Goal: Find specific page/section: Find specific page/section

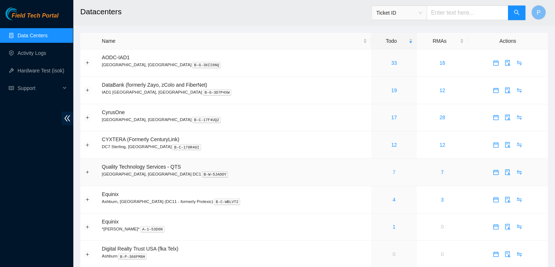
click at [393, 169] on link "7" at bounding box center [394, 172] width 3 height 6
click at [37, 33] on link "Data Centers" at bounding box center [33, 36] width 30 height 6
click at [375, 173] on div "7" at bounding box center [394, 172] width 38 height 8
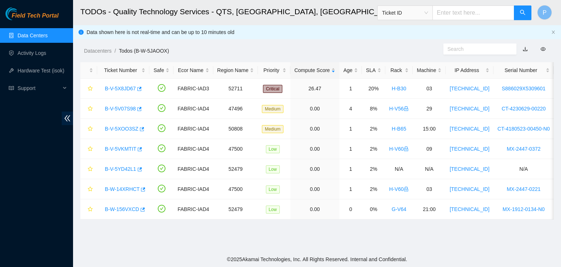
click at [22, 174] on div "Field Tech Portal Data Centers Activity Logs Hardware Test (isok) Support" at bounding box center [36, 136] width 73 height 259
click at [121, 89] on link "B-V-5X8JD67" at bounding box center [120, 88] width 31 height 6
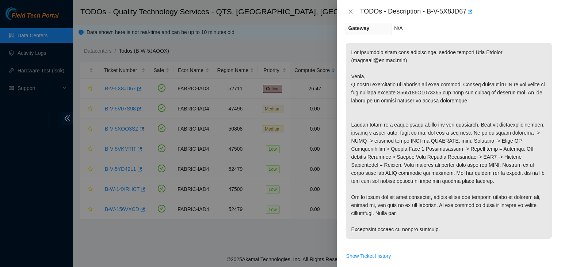
scroll to position [108, 0]
click at [39, 201] on div at bounding box center [280, 133] width 561 height 267
click at [352, 11] on icon "close" at bounding box center [351, 12] width 6 height 6
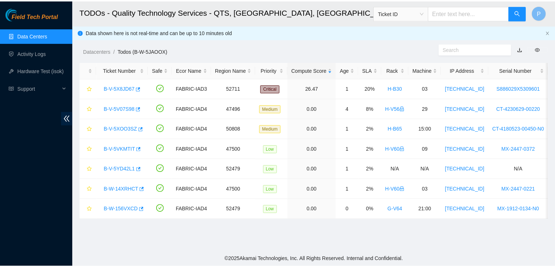
scroll to position [116, 0]
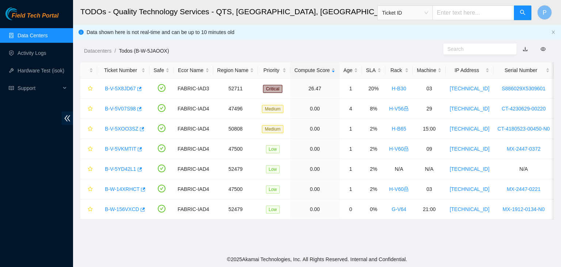
click at [29, 38] on link "Data Centers" at bounding box center [33, 36] width 30 height 6
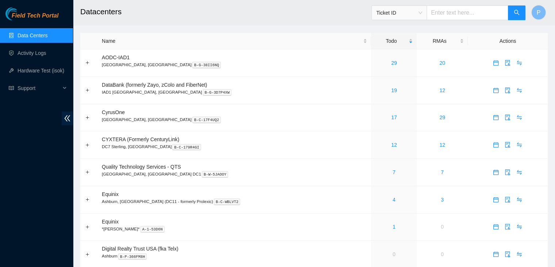
click at [56, 202] on div "Field Tech Portal Data Centers Activity Logs Hardware Test (isok) Support" at bounding box center [36, 136] width 73 height 259
click at [87, 172] on button "Expand row" at bounding box center [88, 172] width 6 height 6
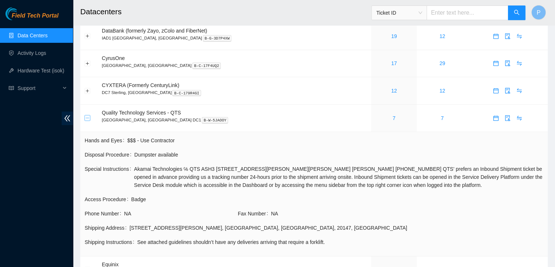
scroll to position [56, 0]
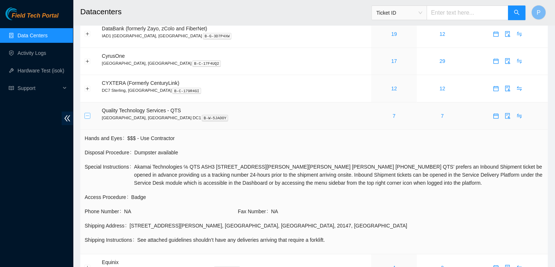
click at [88, 117] on button "Collapse row" at bounding box center [88, 116] width 6 height 6
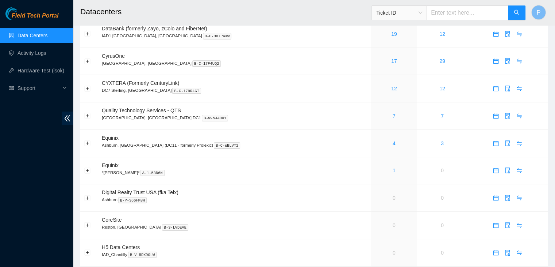
click at [40, 43] on ul "Data Centers Activity Logs Hardware Test (isok) Support" at bounding box center [36, 62] width 73 height 70
click at [40, 38] on link "Data Centers" at bounding box center [33, 36] width 30 height 6
click at [38, 35] on link "Data Centers" at bounding box center [33, 36] width 30 height 6
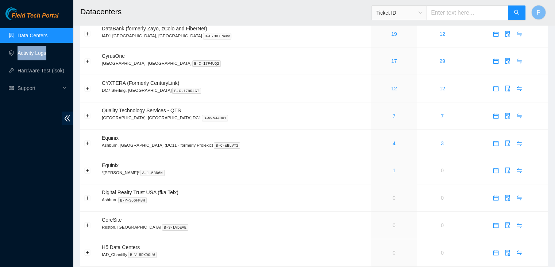
click at [38, 35] on link "Data Centers" at bounding box center [33, 36] width 30 height 6
click at [8, 150] on div "Field Tech Portal Data Centers Activity Logs Hardware Test (isok) Support" at bounding box center [36, 136] width 73 height 259
click at [26, 226] on div "Field Tech Portal Data Centers Activity Logs Hardware Test (isok) Support" at bounding box center [36, 136] width 73 height 259
